Goal: Task Accomplishment & Management: Manage account settings

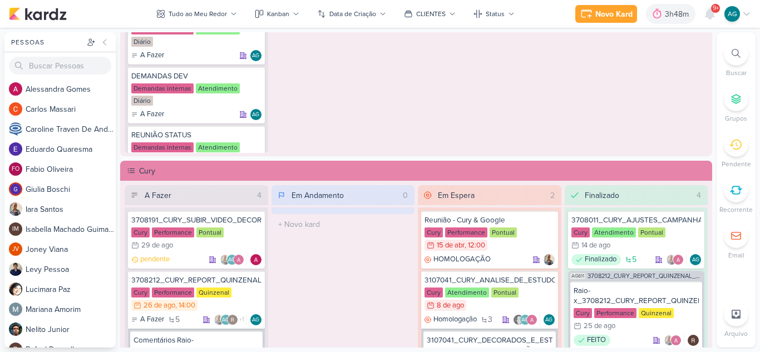
scroll to position [891, 0]
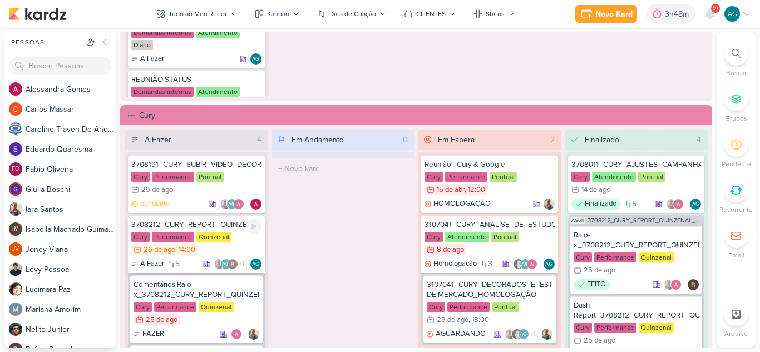
click at [228, 223] on div "3708212_CURY_REPORT_QUINZENAL_26.08" at bounding box center [196, 225] width 130 height 10
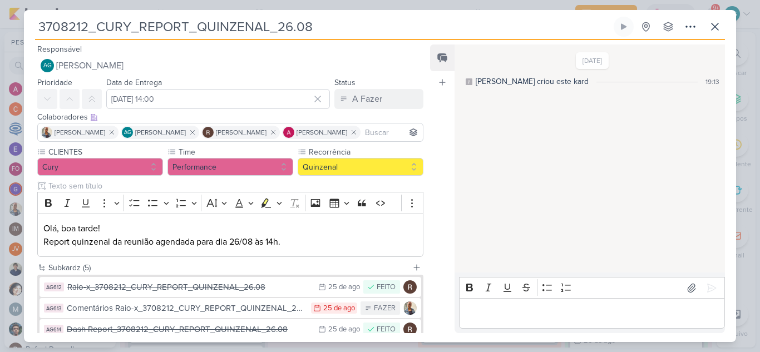
scroll to position [111, 0]
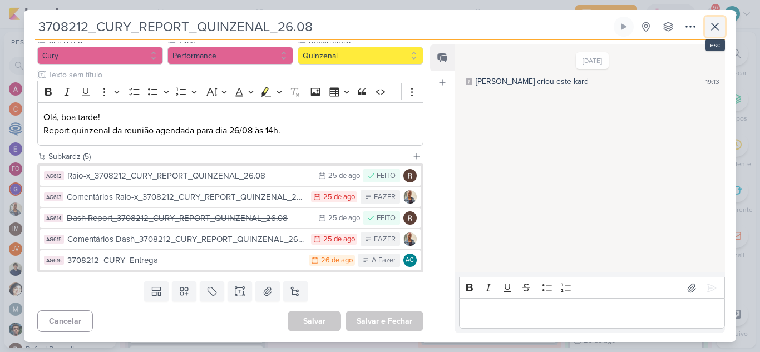
click at [718, 31] on icon at bounding box center [715, 26] width 13 height 13
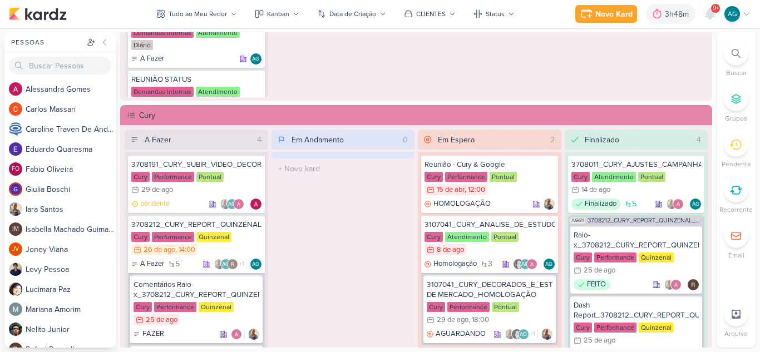
scroll to position [724, 0]
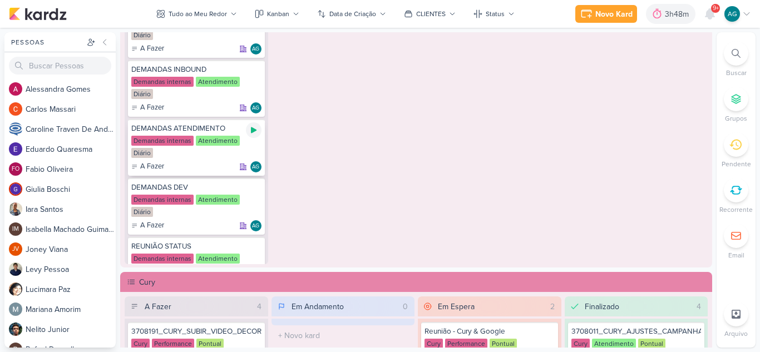
click at [255, 132] on icon at bounding box center [253, 130] width 9 height 9
click at [712, 14] on icon at bounding box center [710, 14] width 9 height 10
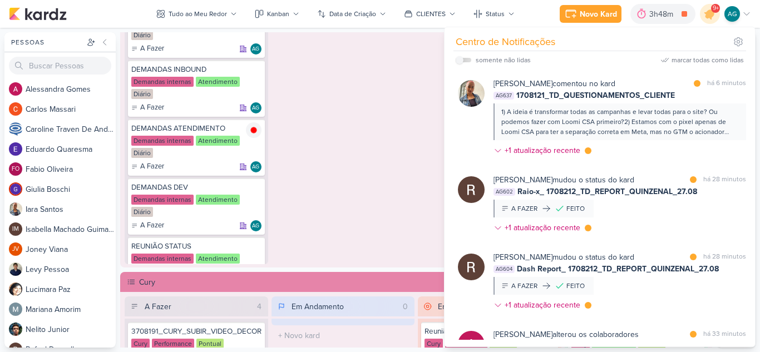
click at [410, 139] on div "Em Andamento 0 O título do kard deve ter menos que 100 caracteres" at bounding box center [344, 120] width 144 height 289
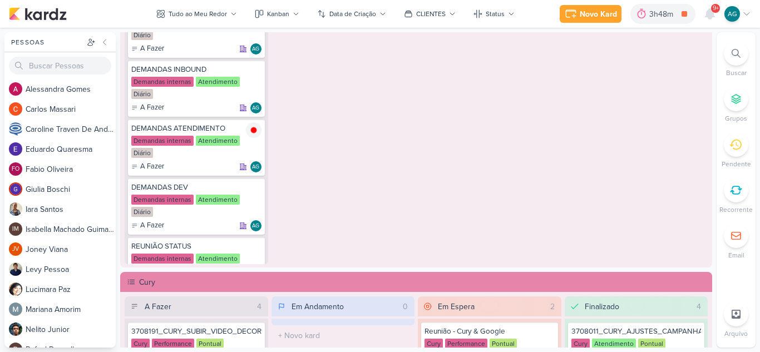
click at [738, 53] on icon at bounding box center [736, 53] width 9 height 9
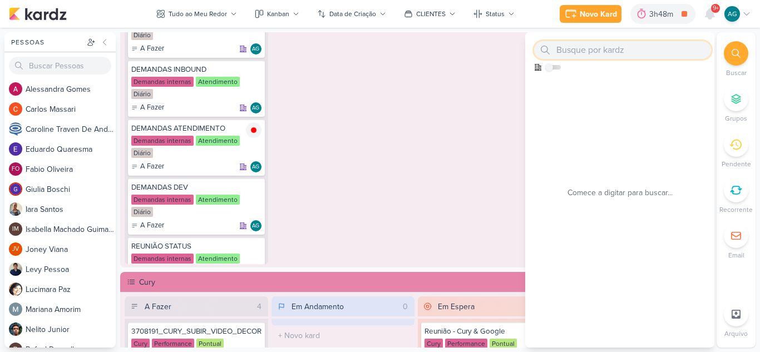
paste input "1708012"
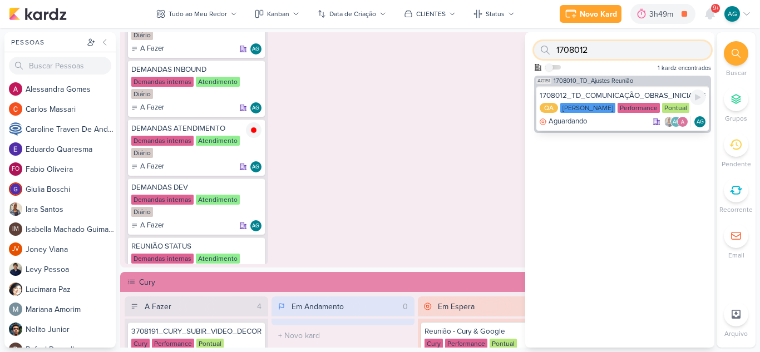
type input "1708012"
click at [628, 94] on div "1708012_TD_COMUNICAÇÃO_OBRAS_INICIADAS_IADL" at bounding box center [623, 96] width 166 height 10
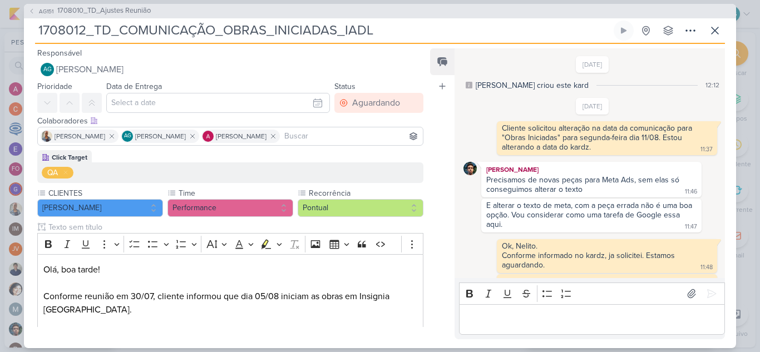
scroll to position [320, 0]
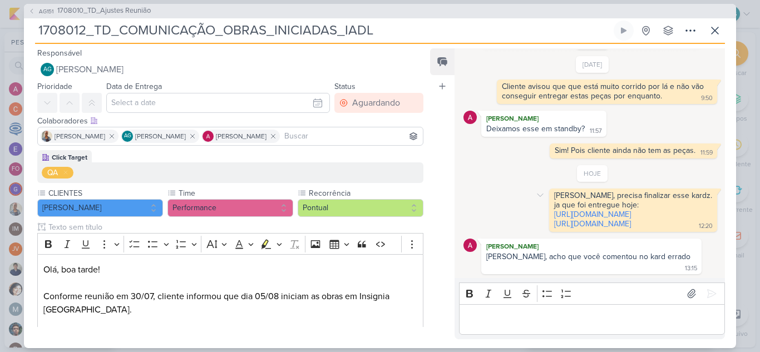
drag, startPoint x: 707, startPoint y: 225, endPoint x: 499, endPoint y: 186, distance: 211.9
click at [552, 191] on div "[PERSON_NAME], precisa finalizar esse kardz. ja que foi entregue hoje: [URL][DO…" at bounding box center [634, 210] width 164 height 39
copy span "[PERSON_NAME], precisa finalizar esse kardz. ja que foi entregue hoje: [URL][DO…"
click at [576, 320] on p "Editor editing area: main" at bounding box center [592, 319] width 254 height 13
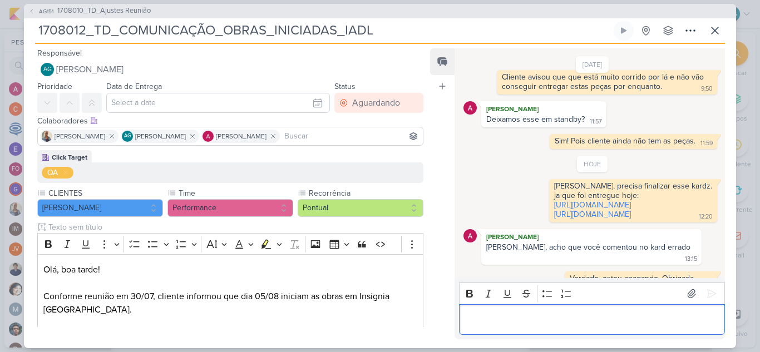
scroll to position [342, 0]
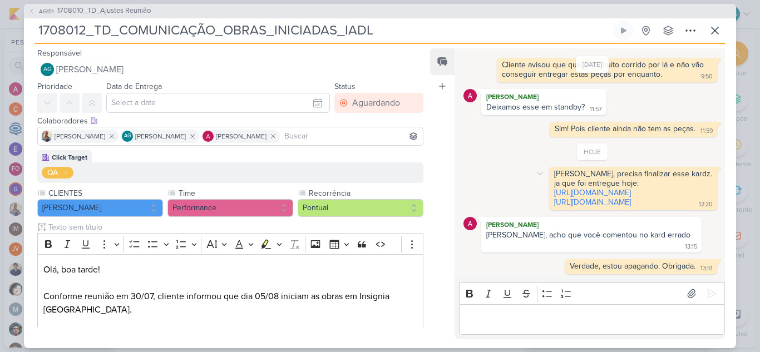
drag, startPoint x: 713, startPoint y: 202, endPoint x: 501, endPoint y: 165, distance: 215.3
click at [501, 167] on div "[PERSON_NAME], precisa finalizar esse kardz. ja que foi entregue hoje: [URL][DO…" at bounding box center [593, 188] width 258 height 43
copy span "[PERSON_NAME], precisa finalizar esse kardz. ja que foi entregue hoje: [URL][DO…"
click at [706, 179] on div "ja que foi entregue hoje:" at bounding box center [633, 183] width 158 height 9
click at [698, 179] on div "ja que foi entregue hoje:" at bounding box center [633, 183] width 158 height 9
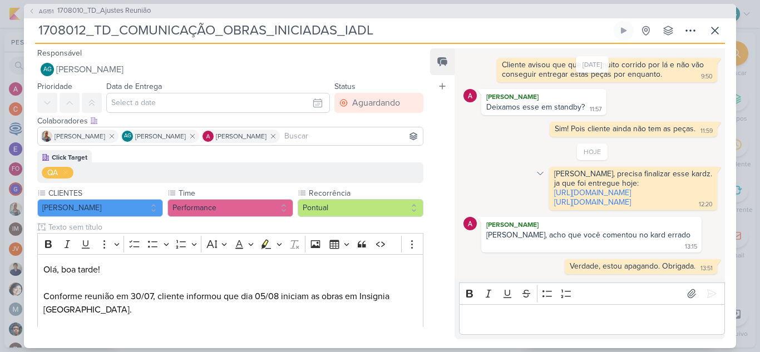
click at [536, 169] on icon at bounding box center [540, 173] width 9 height 9
click at [557, 188] on div "Deletar" at bounding box center [569, 194] width 25 height 12
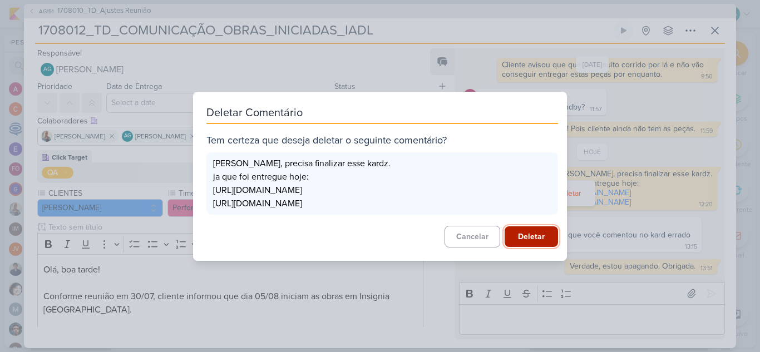
click at [526, 235] on button "Deletar" at bounding box center [531, 237] width 53 height 21
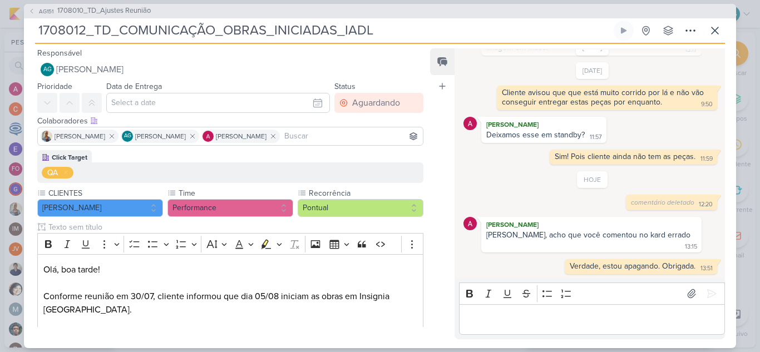
scroll to position [295, 0]
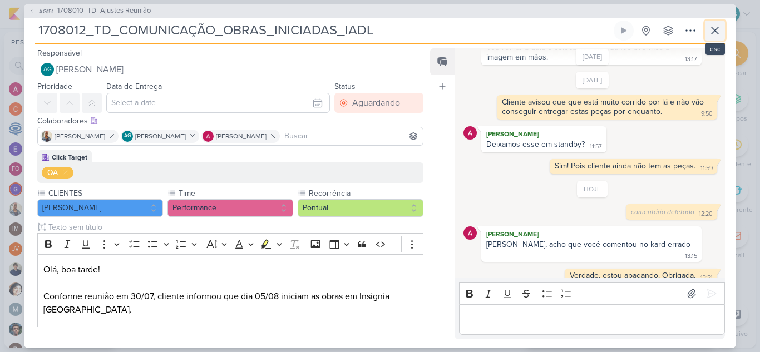
click at [719, 31] on icon at bounding box center [715, 30] width 13 height 13
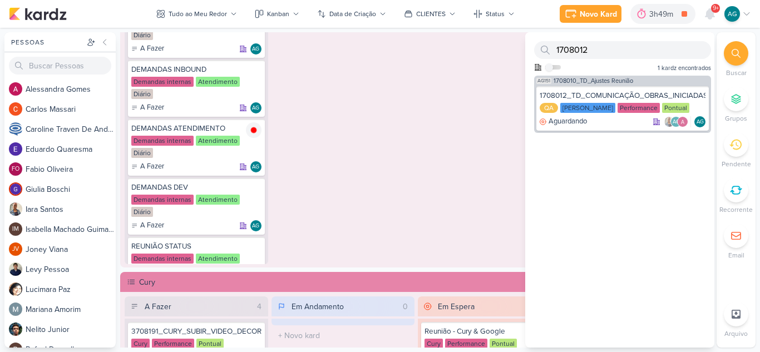
click at [439, 199] on div "Em Espera 0 O título do kard deve ter menos que 100 caracteres" at bounding box center [490, 120] width 144 height 289
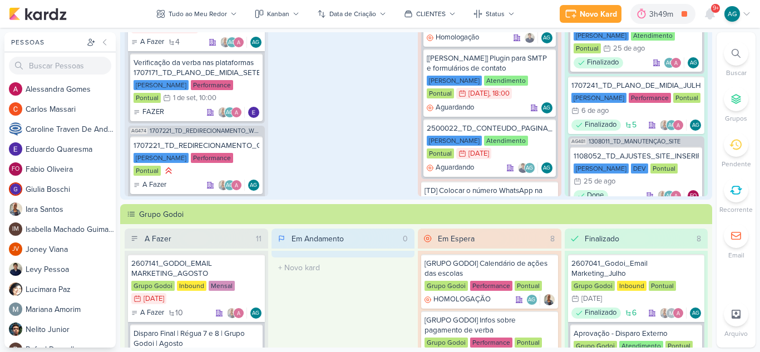
scroll to position [0, 0]
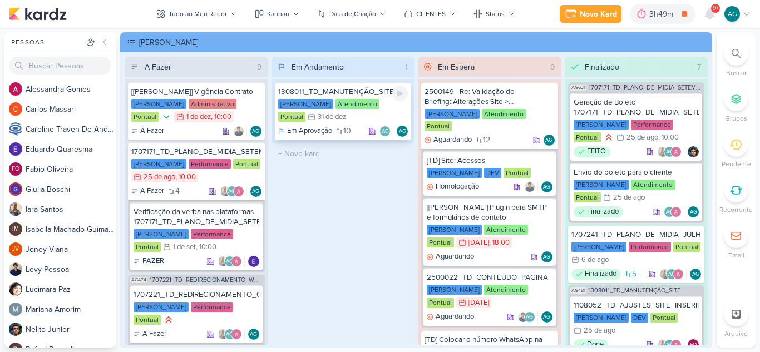
click at [358, 93] on div "1308011_TD_MANUTENÇÃO_SITE" at bounding box center [343, 92] width 130 height 10
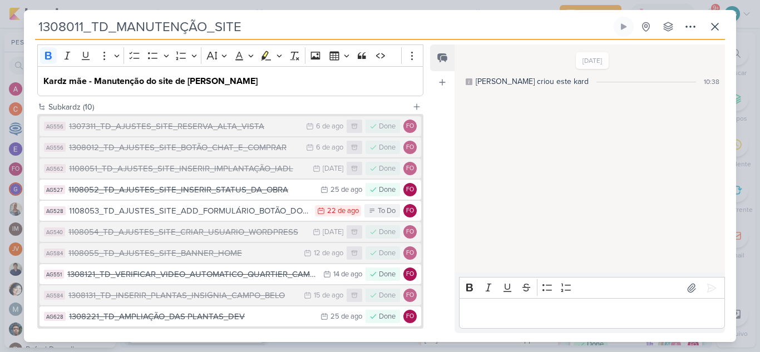
scroll to position [167, 0]
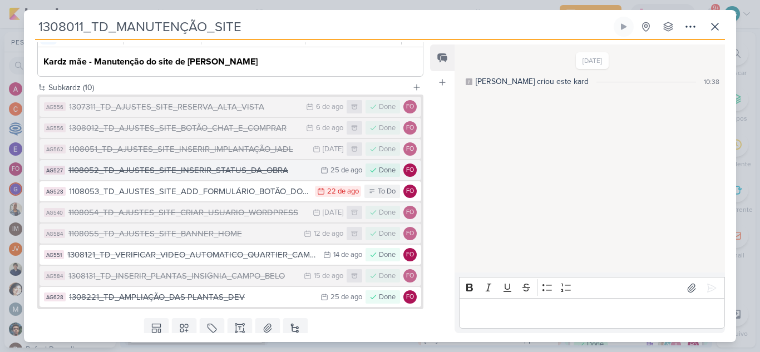
click at [273, 172] on div "1108052_TD_AJUSTES_SITE_INSERIR_STATUS_DA_OBRA" at bounding box center [191, 170] width 247 height 13
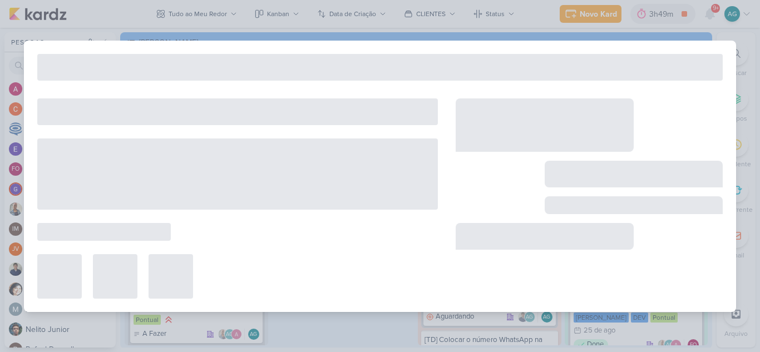
type input "1108052_TD_AJUSTES_SITE_INSERIR_STATUS_DA_OBRA"
type input "[DATE] 23:59"
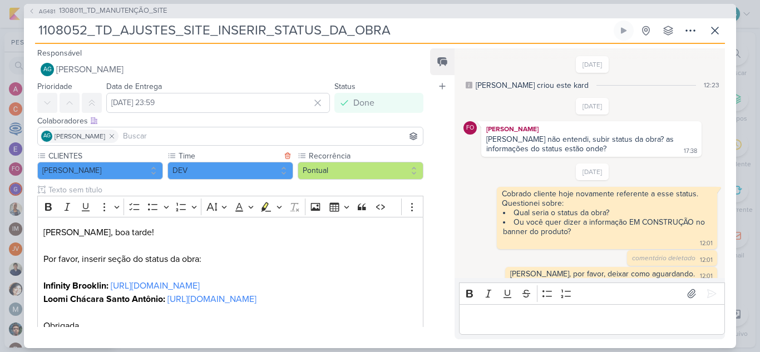
scroll to position [252, 0]
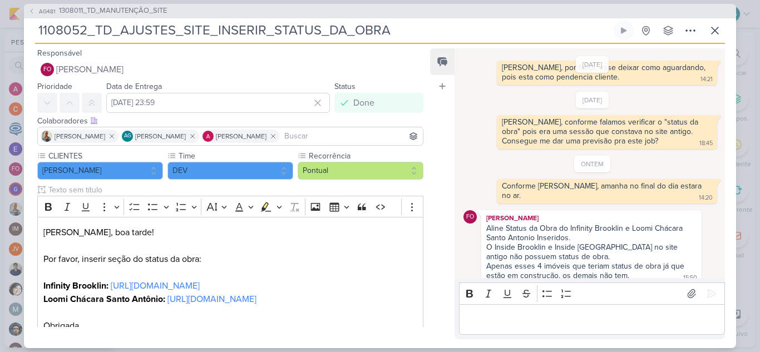
click at [623, 317] on p "Editor editing area: main" at bounding box center [592, 319] width 254 height 13
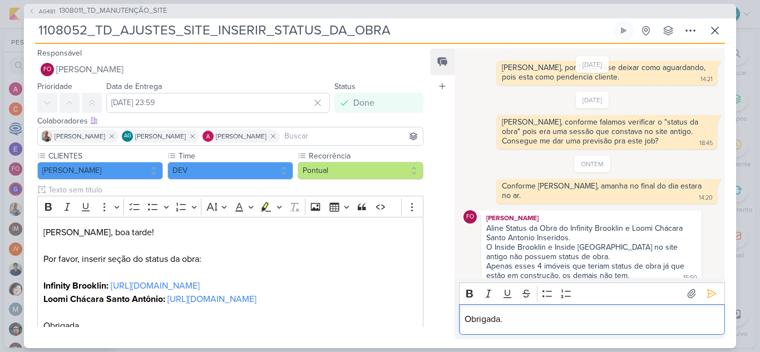
click at [623, 317] on p "Obrigada." at bounding box center [592, 319] width 254 height 13
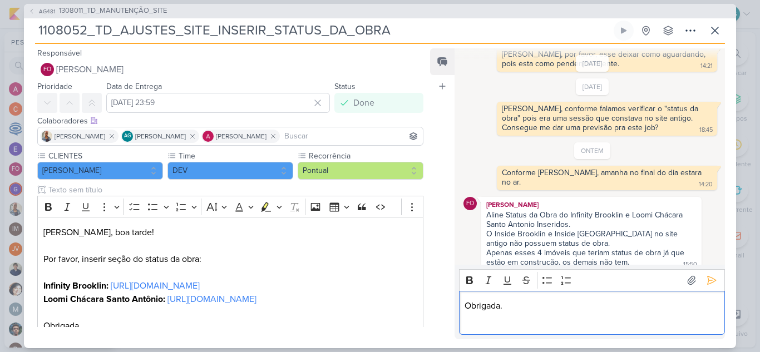
scroll to position [318, 0]
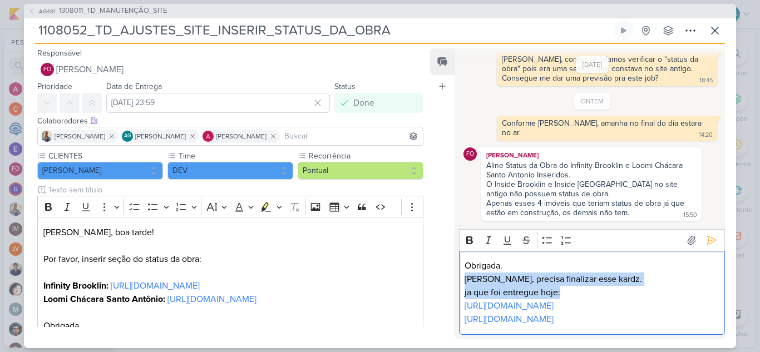
drag, startPoint x: 579, startPoint y: 279, endPoint x: 461, endPoint y: 267, distance: 118.1
click at [461, 267] on div "Obrigada. [PERSON_NAME], precisa finalizar esse kardz. ja que foi entregue hoje…" at bounding box center [592, 293] width 266 height 84
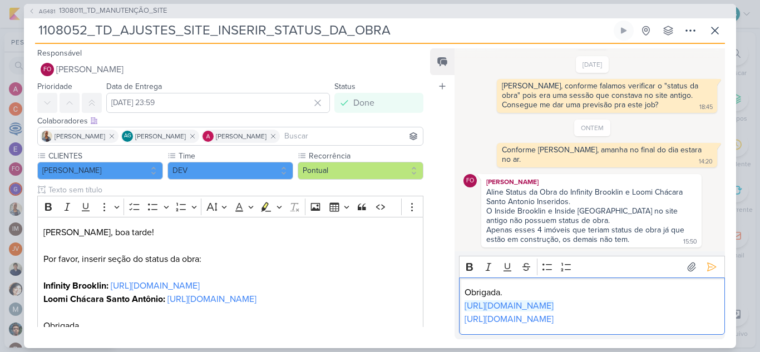
scroll to position [292, 0]
click at [710, 263] on icon at bounding box center [712, 267] width 8 height 8
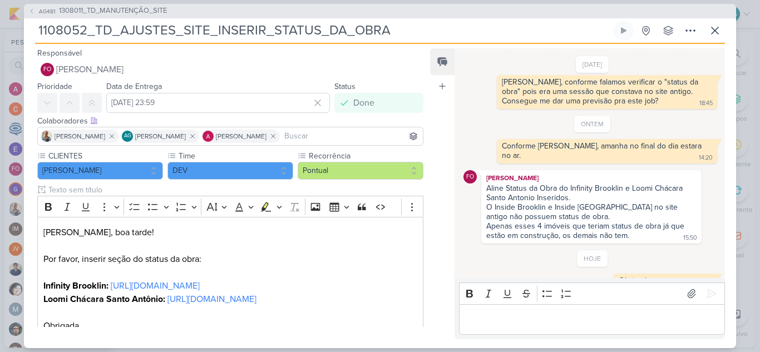
scroll to position [335, 0]
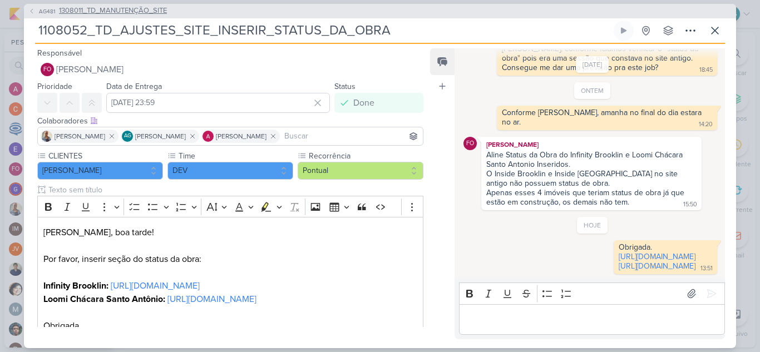
click at [136, 8] on span "1308011_TD_MANUTENÇÃO_SITE" at bounding box center [113, 11] width 108 height 11
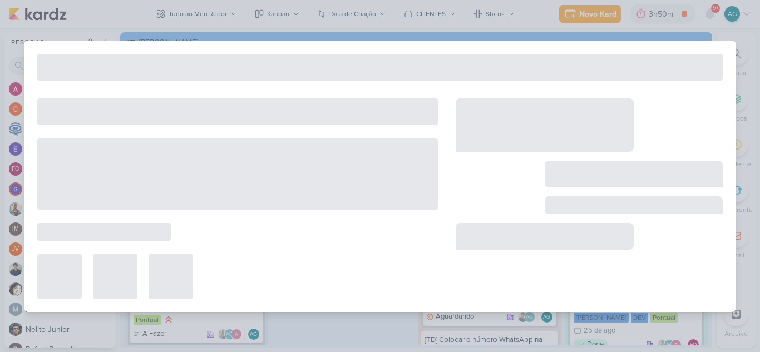
type input "1308011_TD_MANUTENÇÃO_SITE"
type input "[DATE] 23:59"
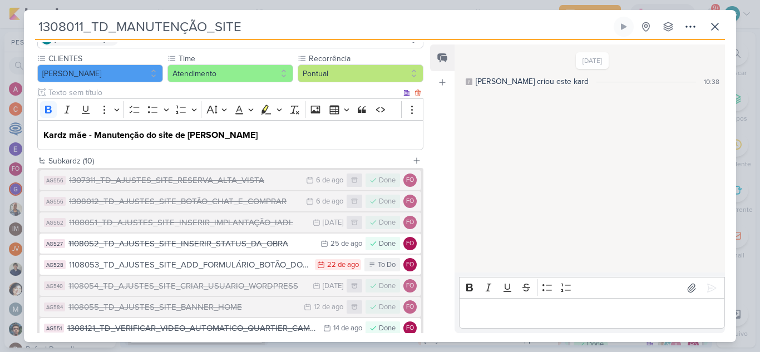
scroll to position [167, 0]
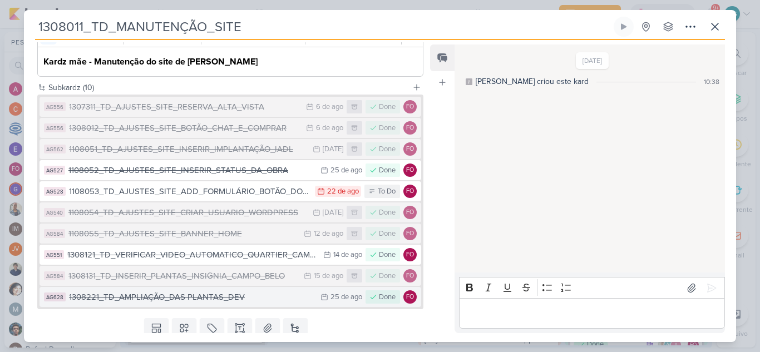
click at [218, 302] on div "1308221_TD_AMPLIAÇÃO_DAS PLANTAS_DEV" at bounding box center [192, 297] width 246 height 13
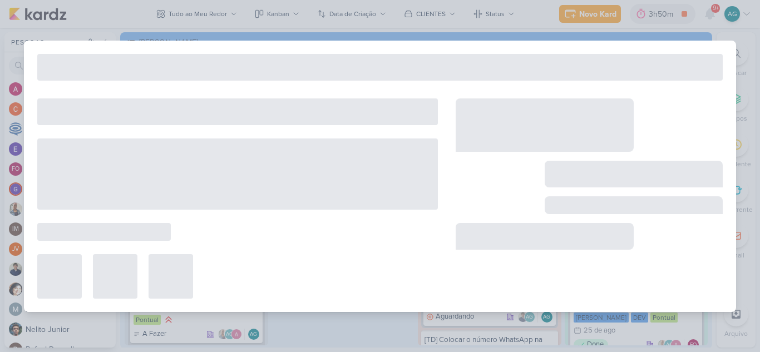
type input "1308221_TD_AMPLIAÇÃO_DAS PLANTAS_DEV"
type input "[DATE] 23:59"
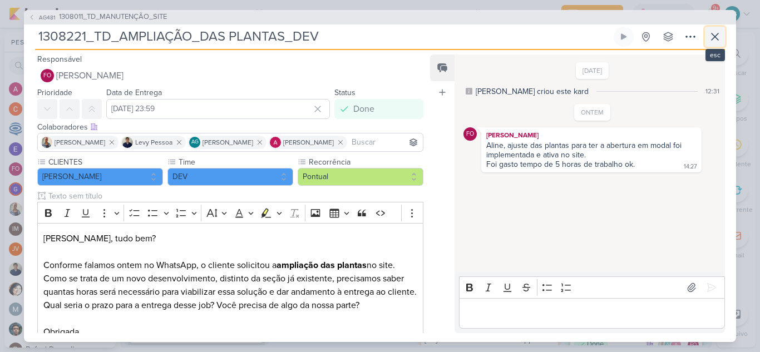
click at [718, 38] on icon at bounding box center [715, 36] width 13 height 13
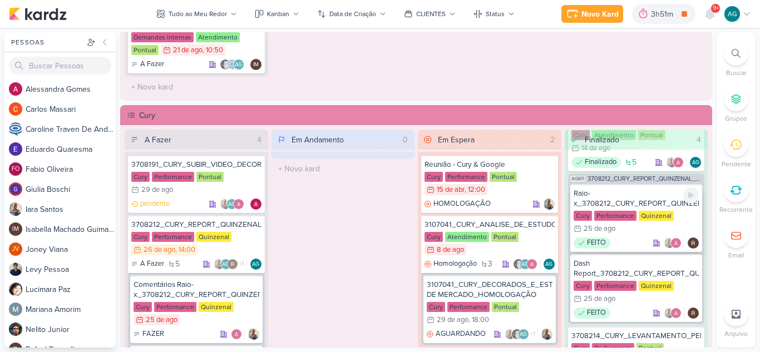
scroll to position [111, 0]
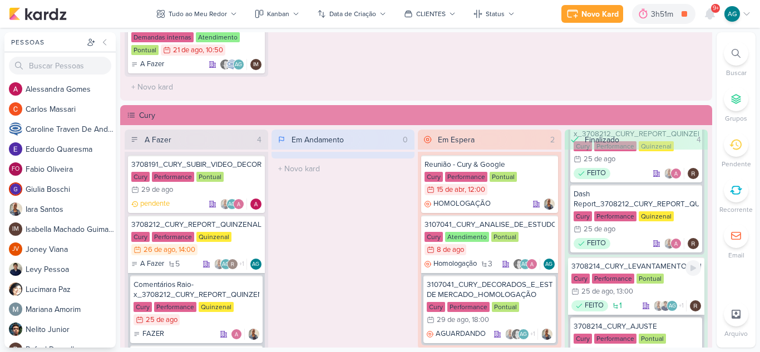
click at [645, 272] on div "3708214_CURY_LEVANTAMENTO_PERFORMANCE_CRIATIVOS_1A_EDICAO_SP Cury Performance P…" at bounding box center [636, 286] width 137 height 58
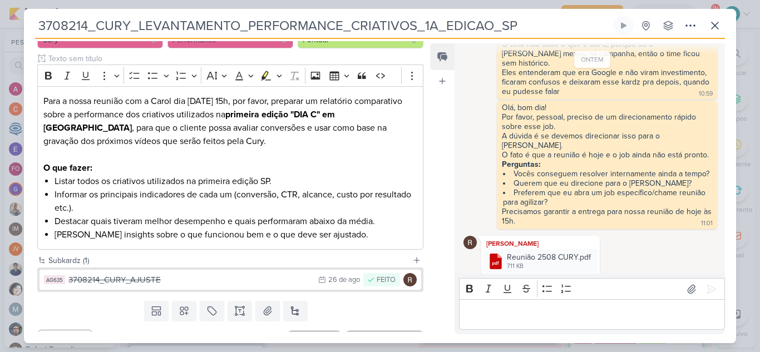
scroll to position [148, 0]
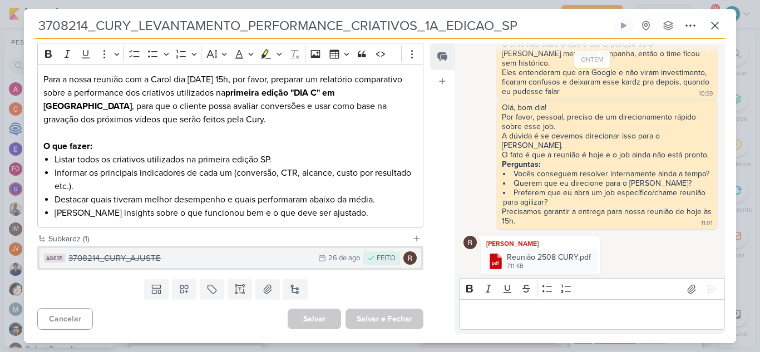
click at [244, 263] on div "3708214_CURY_AJUSTE" at bounding box center [190, 258] width 244 height 13
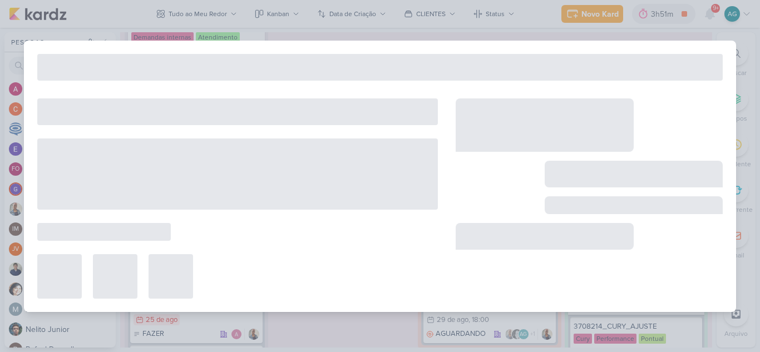
type input "3708214_CURY_AJUSTE"
type input "[DATE] 23:59"
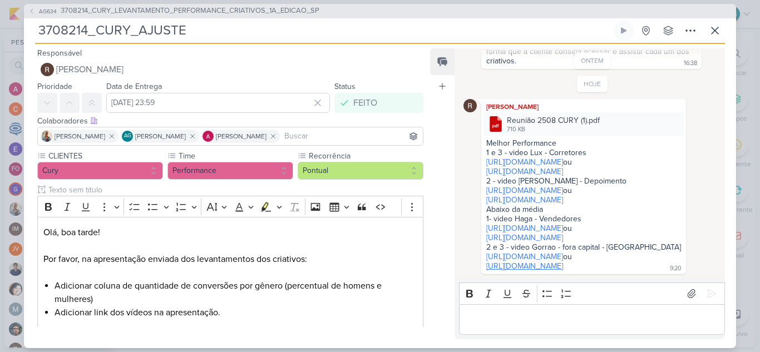
scroll to position [114, 0]
click at [680, 117] on icon at bounding box center [675, 121] width 9 height 9
click at [640, 120] on div "Baixar" at bounding box center [633, 118] width 21 height 12
click at [446, 159] on div "Feed Atrelar email Solte o email para atrelar ao kard" at bounding box center [442, 193] width 24 height 291
click at [225, 10] on span "3708214_CURY_LEVANTAMENTO_PERFORMANCE_CRIATIVOS_1A_EDICAO_SP" at bounding box center [190, 11] width 259 height 11
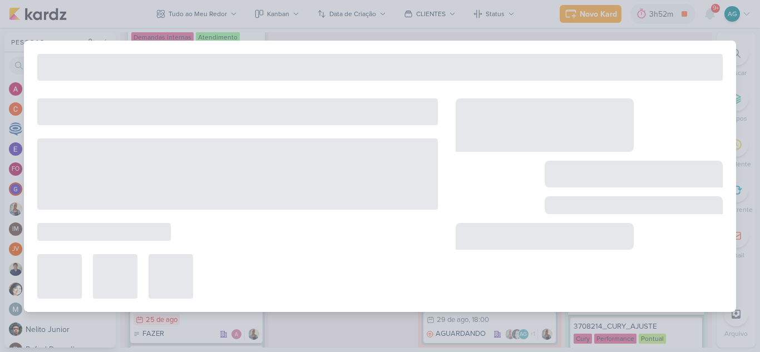
type input "3708214_CURY_LEVANTAMENTO_PERFORMANCE_CRIATIVOS_1A_EDICAO_SP"
type input "[DATE] 13:00"
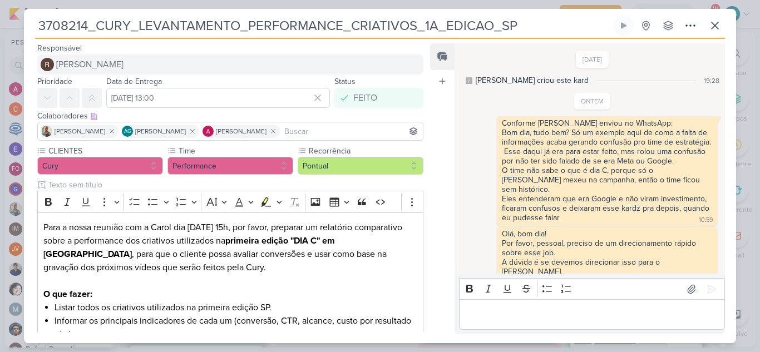
scroll to position [126, 0]
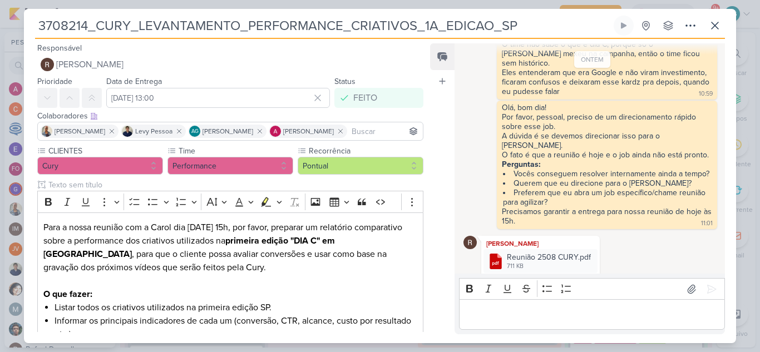
drag, startPoint x: 527, startPoint y: 27, endPoint x: 0, endPoint y: 30, distance: 527.2
click at [0, 30] on div "3708214_CURY_LEVANTAMENTO_PERFORMANCE_CRIATIVOS_1A_EDICAO_SP" at bounding box center [380, 176] width 760 height 352
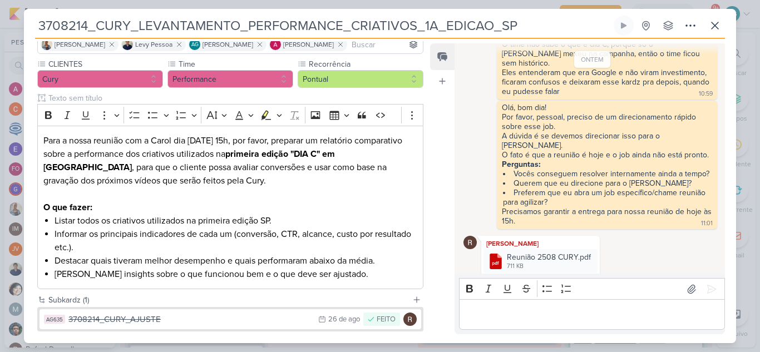
scroll to position [148, 0]
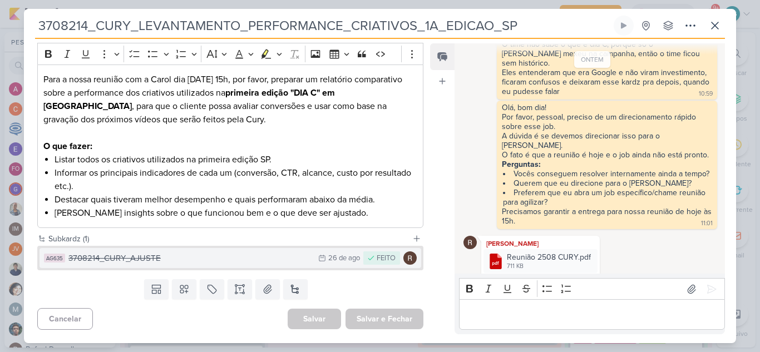
click at [223, 260] on div "3708214_CURY_AJUSTE" at bounding box center [190, 258] width 244 height 13
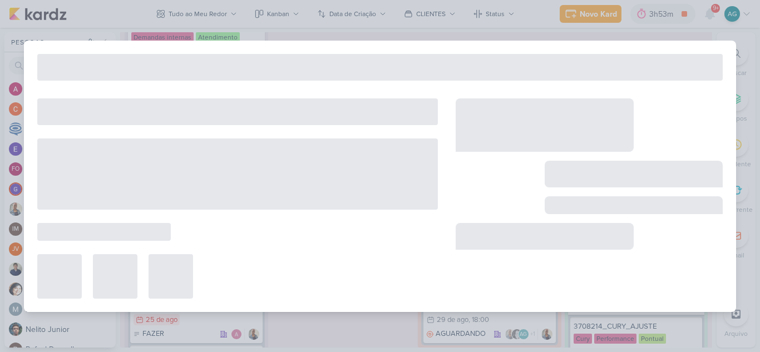
type input "3708214_CURY_AJUSTE"
type input "[DATE] 23:59"
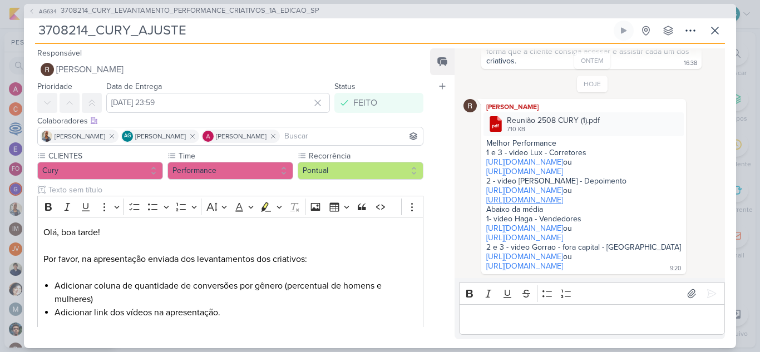
scroll to position [225, 0]
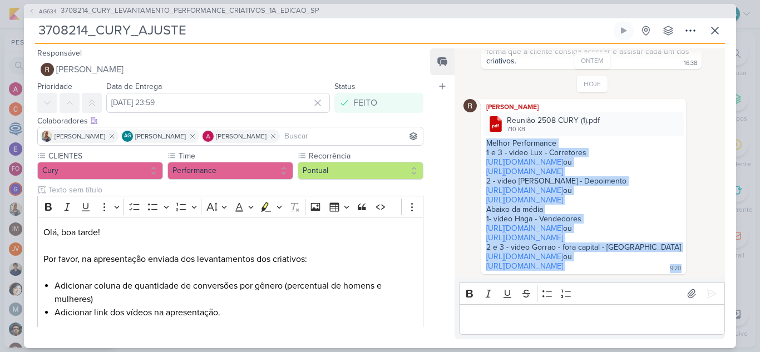
drag, startPoint x: 486, startPoint y: 101, endPoint x: 655, endPoint y: 282, distance: 247.4
click at [655, 282] on div "ONTEM [PERSON_NAME] criou este kard 16:05 [PERSON_NAME] Rafa, o link dos vídeos…" at bounding box center [590, 193] width 271 height 291
copy div "Loremi Dolorsitame 2 c 6 - adipi Eli - Seddoeiusm tempo://inc.utlabore.etd/magn…"
click at [718, 30] on icon at bounding box center [715, 30] width 13 height 13
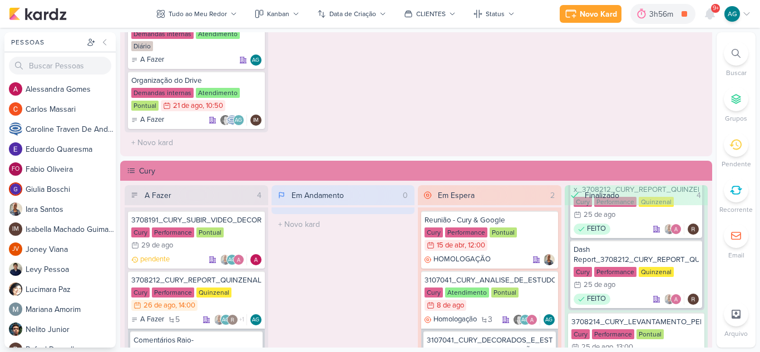
scroll to position [891, 0]
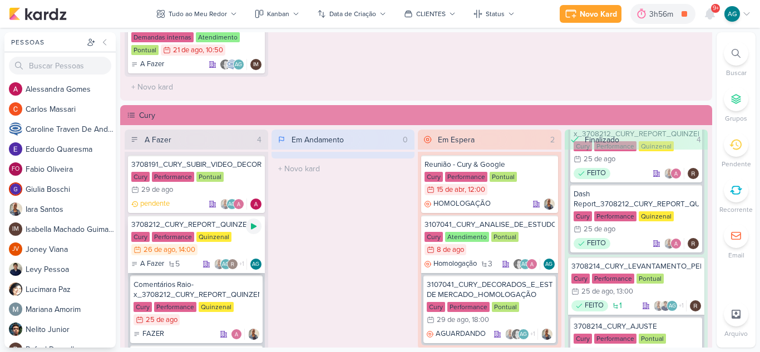
click at [253, 228] on icon at bounding box center [253, 226] width 9 height 9
